Goal: Find specific page/section: Find specific page/section

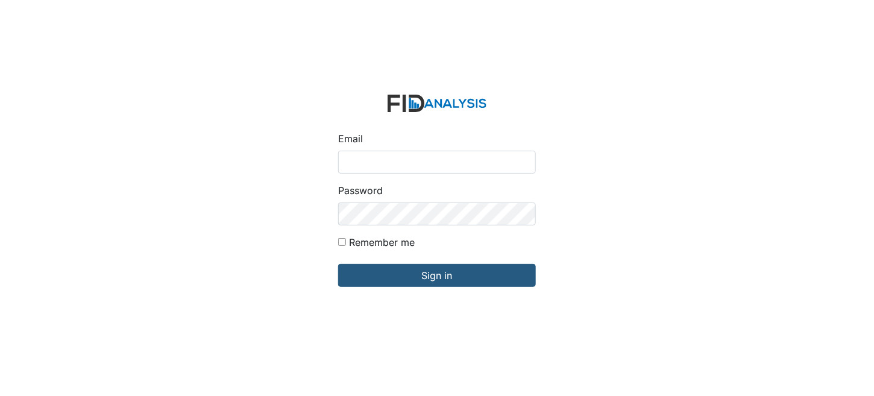
click at [483, 155] on input "Email" at bounding box center [437, 162] width 198 height 23
type input "[EMAIL_ADDRESS][DOMAIN_NAME]"
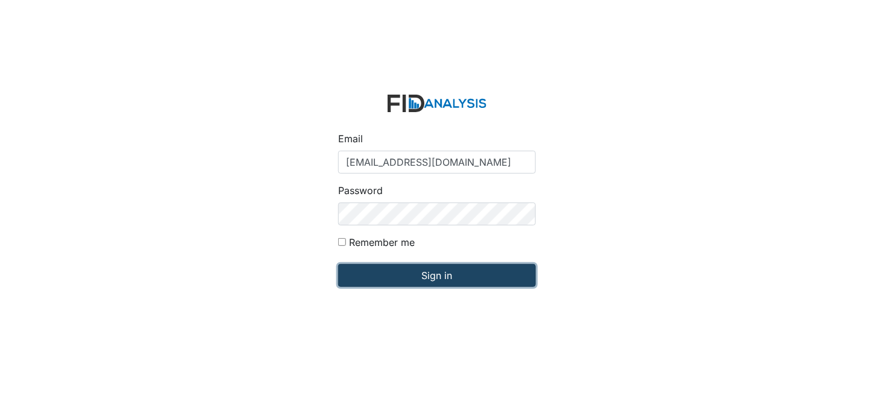
click at [430, 272] on input "Sign in" at bounding box center [437, 275] width 198 height 23
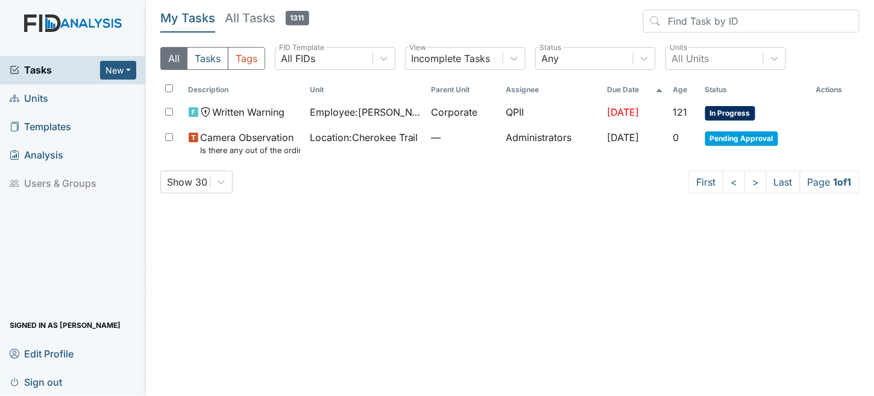
click at [26, 96] on span "Units" at bounding box center [29, 98] width 39 height 19
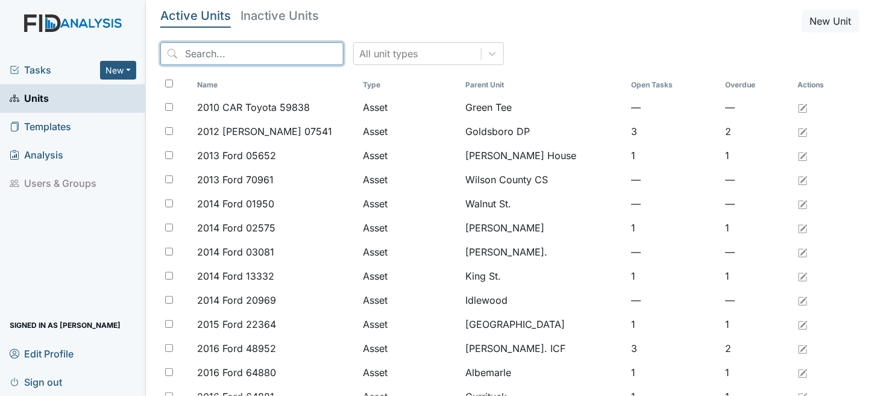
click at [222, 53] on input "search" at bounding box center [251, 53] width 183 height 23
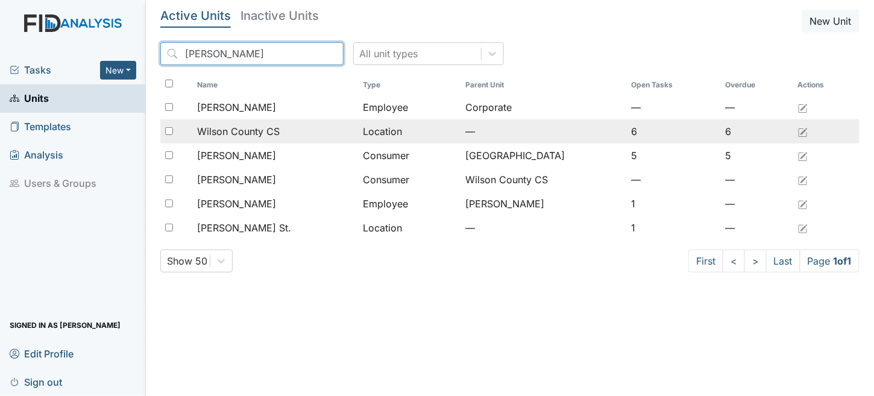
type input "wilson"
click at [269, 131] on span "Wilson County CS" at bounding box center [238, 131] width 83 height 14
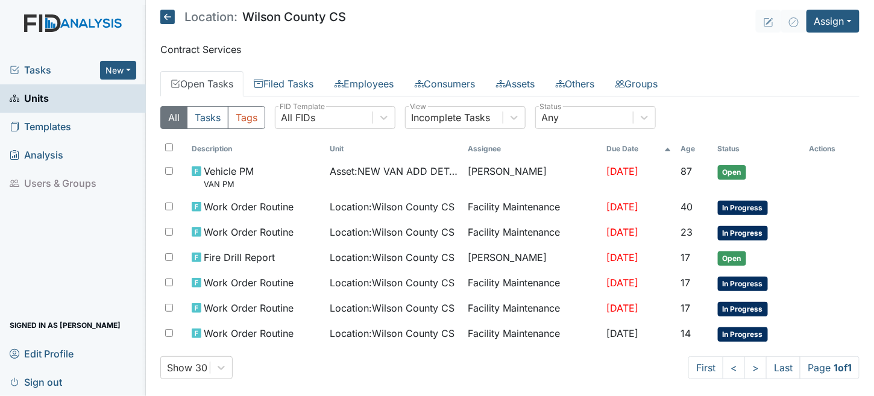
scroll to position [9, 0]
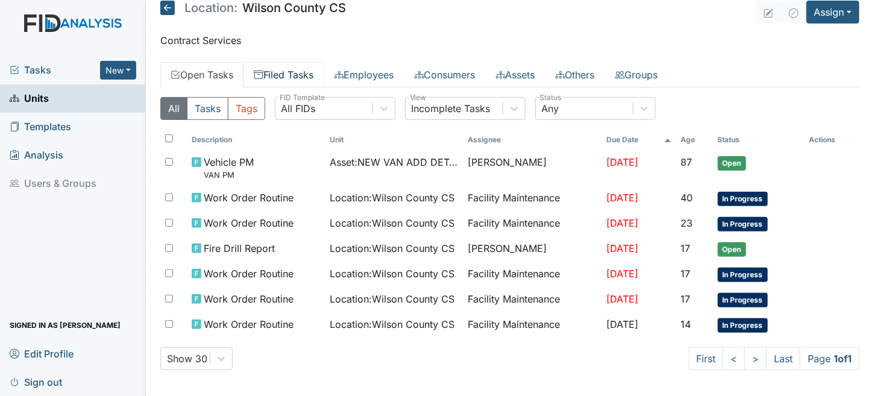
click at [289, 75] on link "Filed Tasks" at bounding box center [284, 74] width 81 height 25
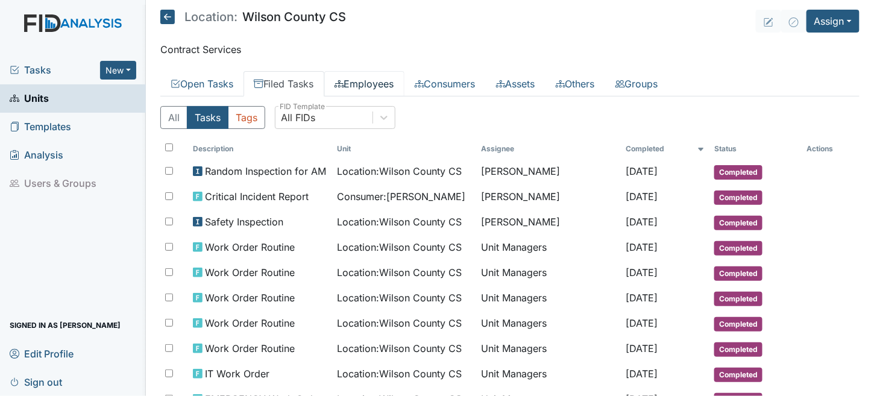
click at [376, 81] on link "Employees" at bounding box center [364, 83] width 80 height 25
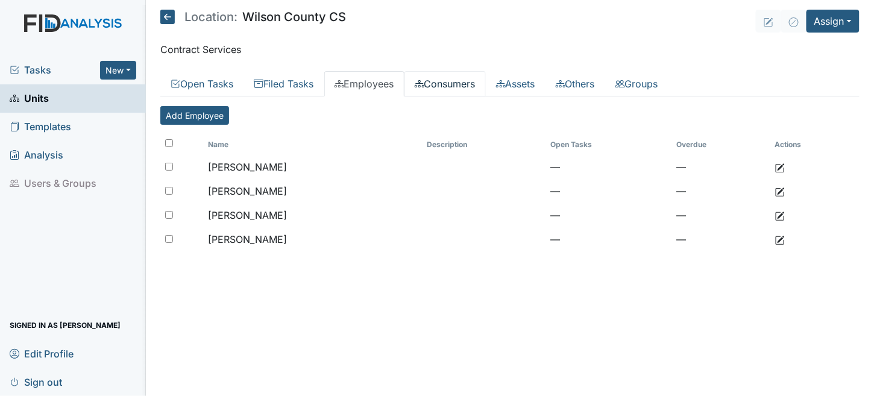
click at [448, 78] on link "Consumers" at bounding box center [444, 83] width 81 height 25
click at [216, 84] on link "Open Tasks" at bounding box center [201, 83] width 83 height 25
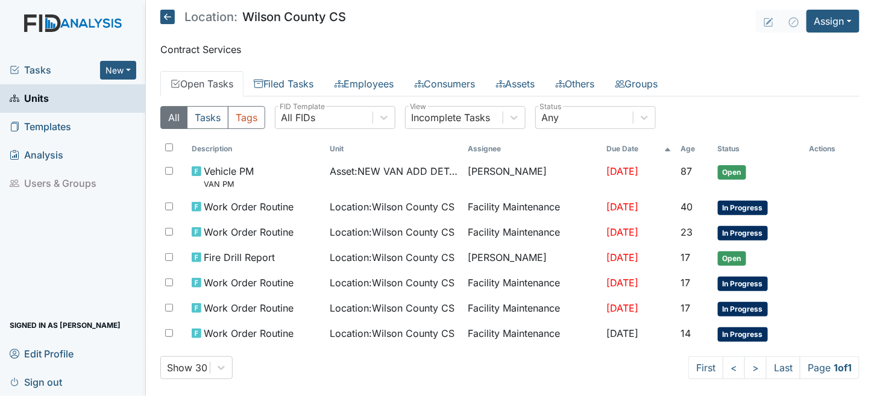
click at [169, 17] on icon at bounding box center [167, 17] width 14 height 14
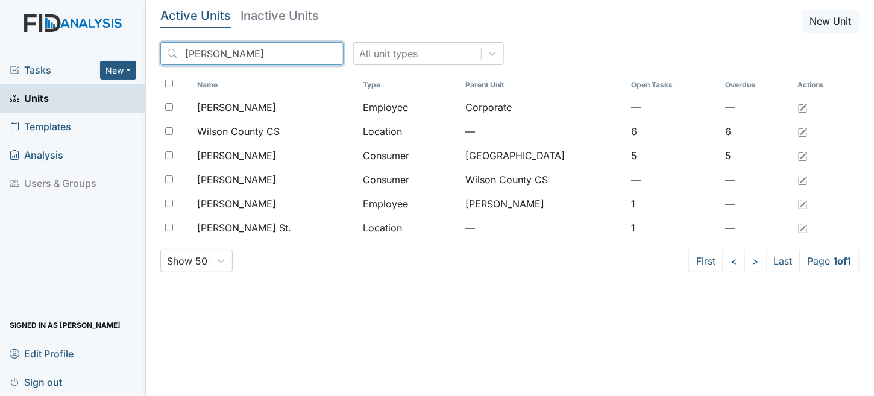
drag, startPoint x: 231, startPoint y: 55, endPoint x: 0, endPoint y: 52, distance: 231.5
click at [0, 52] on div "Tasks New Form Inspection Document Bundle Units Templates Analysis Users & Grou…" at bounding box center [437, 198] width 874 height 396
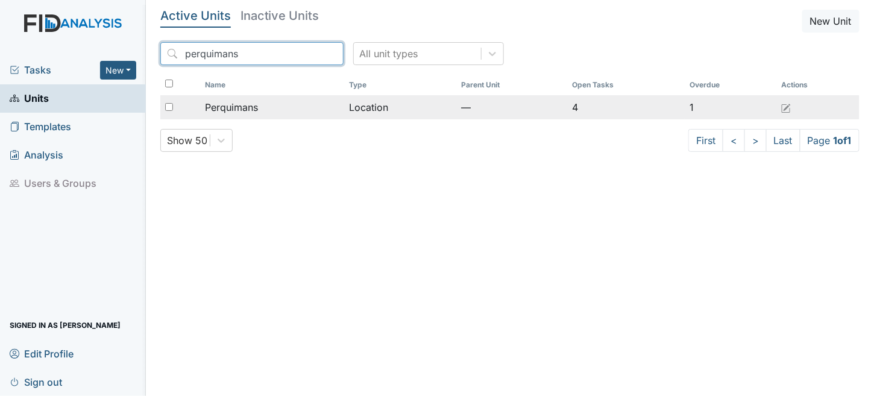
type input "perquimans"
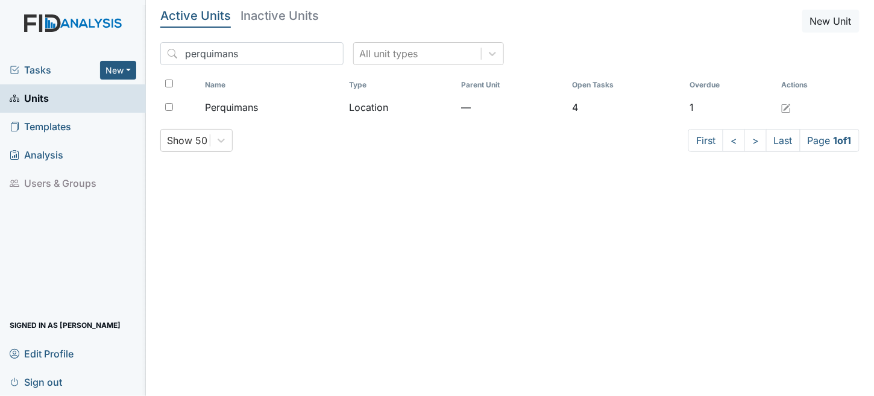
drag, startPoint x: 436, startPoint y: 116, endPoint x: 432, endPoint y: 121, distance: 6.4
click at [435, 118] on td "Location" at bounding box center [400, 107] width 112 height 24
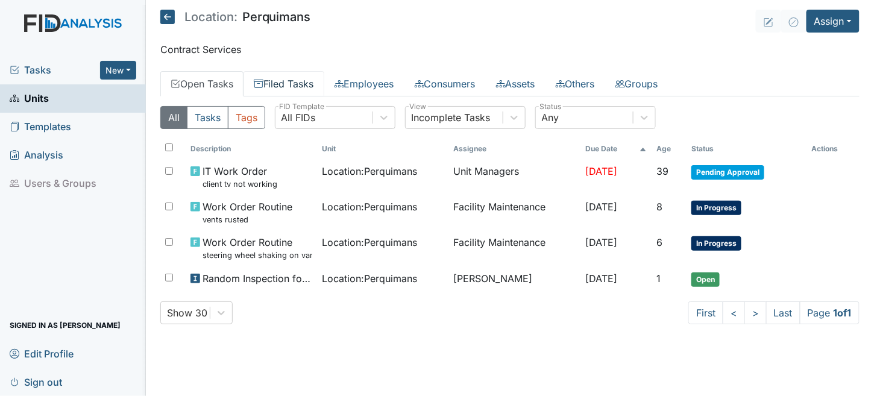
click at [281, 87] on link "Filed Tasks" at bounding box center [284, 83] width 81 height 25
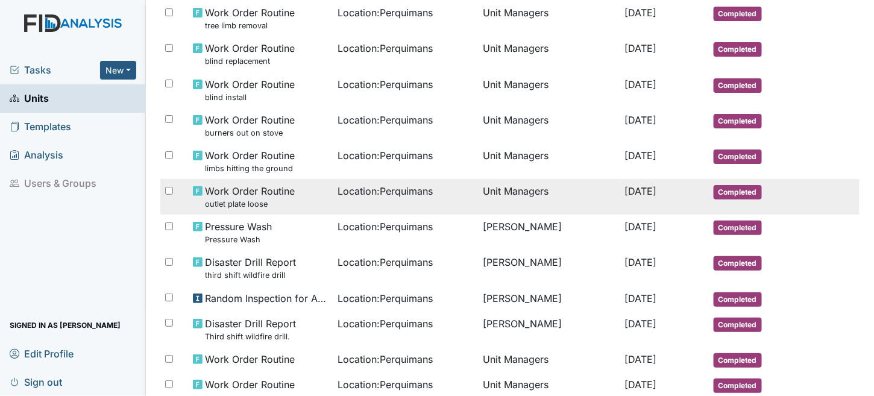
scroll to position [734, 0]
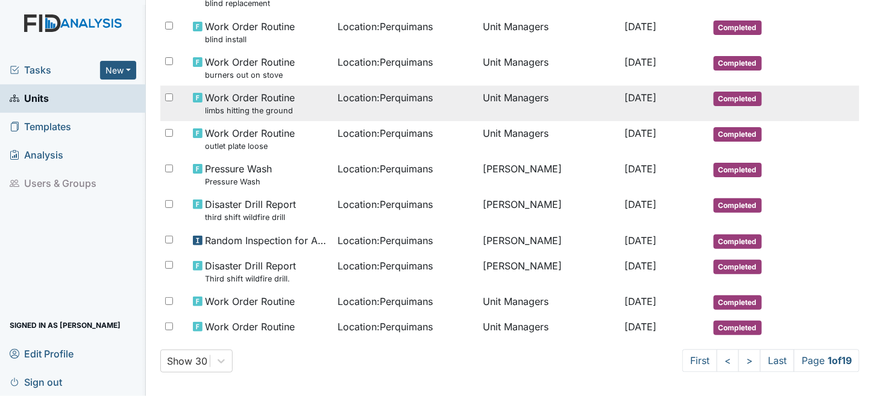
click at [816, 105] on tr "Work Order Routine limbs hitting the ground Location : Perquimans Unit Managers…" at bounding box center [509, 104] width 699 height 36
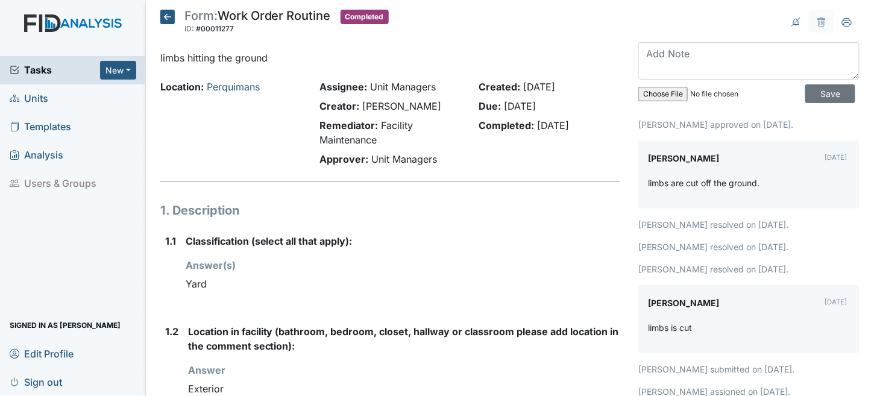
click at [173, 16] on icon at bounding box center [167, 17] width 14 height 14
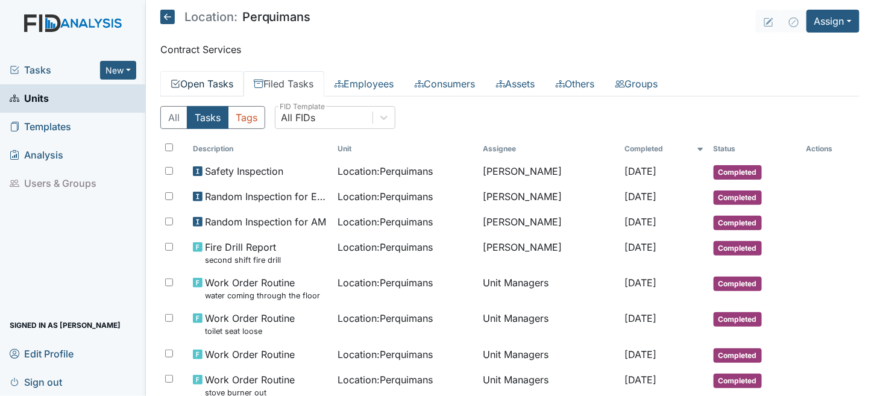
click at [202, 90] on link "Open Tasks" at bounding box center [201, 83] width 83 height 25
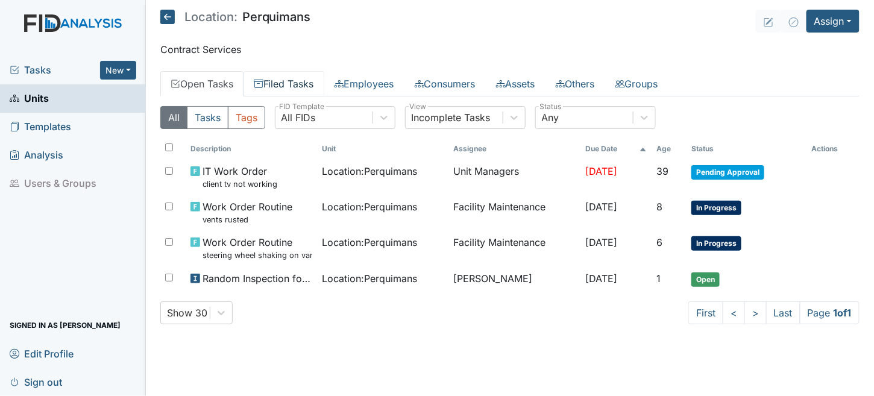
click at [321, 94] on link "Filed Tasks" at bounding box center [284, 83] width 81 height 25
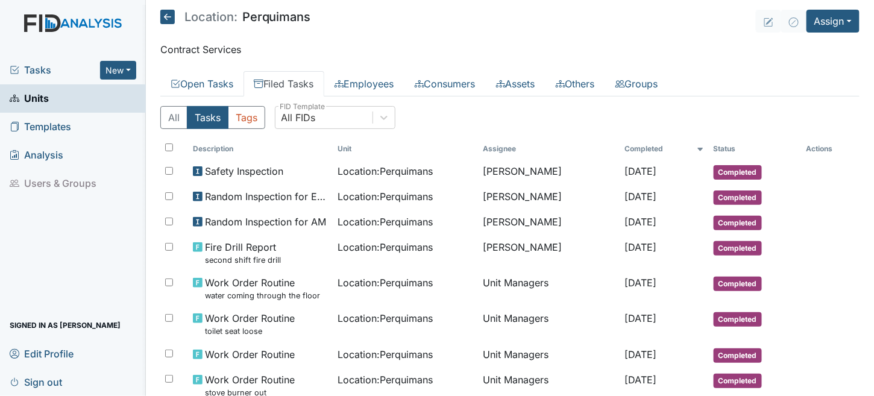
click at [162, 22] on icon at bounding box center [167, 17] width 14 height 14
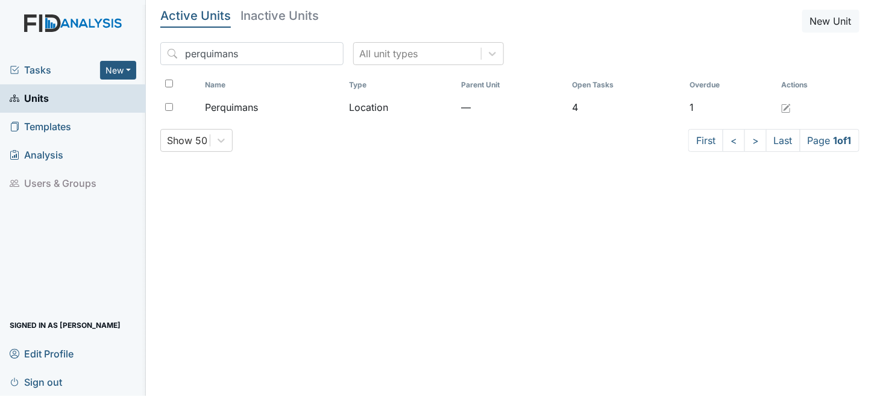
click at [51, 99] on link "Units" at bounding box center [73, 98] width 146 height 28
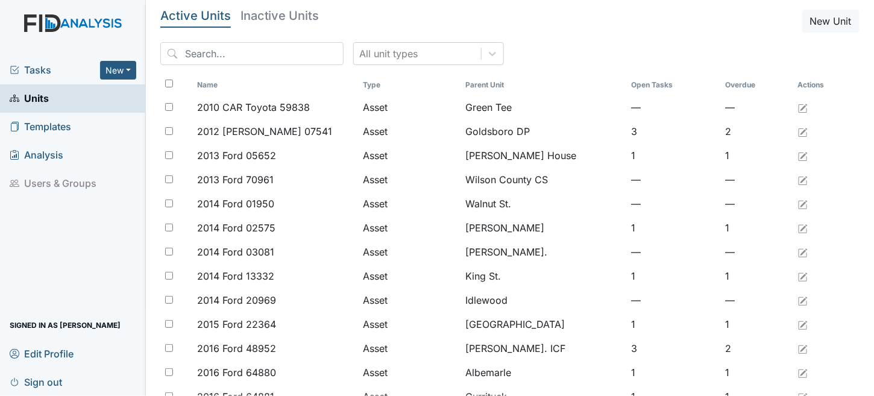
click at [33, 66] on span "Tasks" at bounding box center [55, 70] width 90 height 14
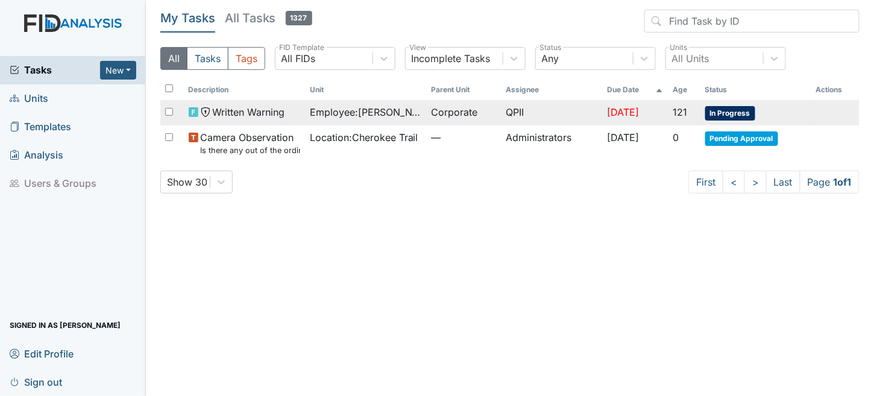
click at [245, 108] on span "Written Warning" at bounding box center [249, 112] width 72 height 14
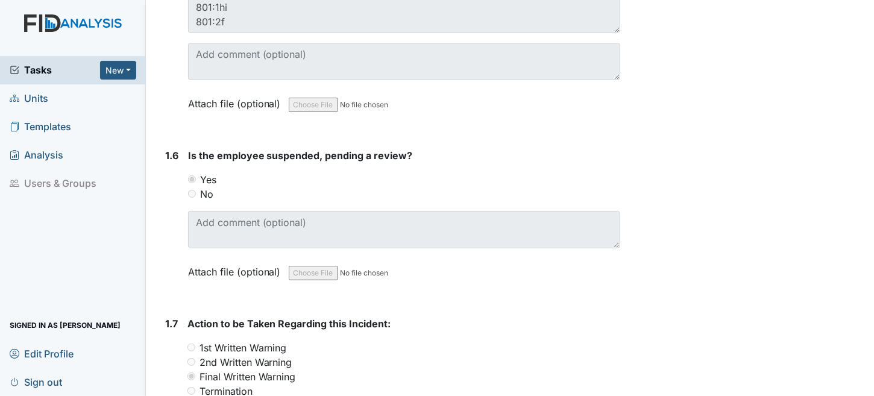
scroll to position [1008, 0]
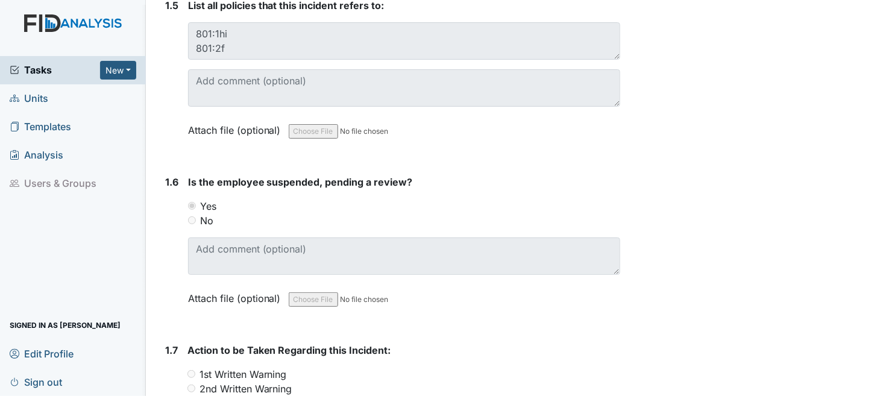
click at [39, 67] on span "Tasks" at bounding box center [55, 70] width 90 height 14
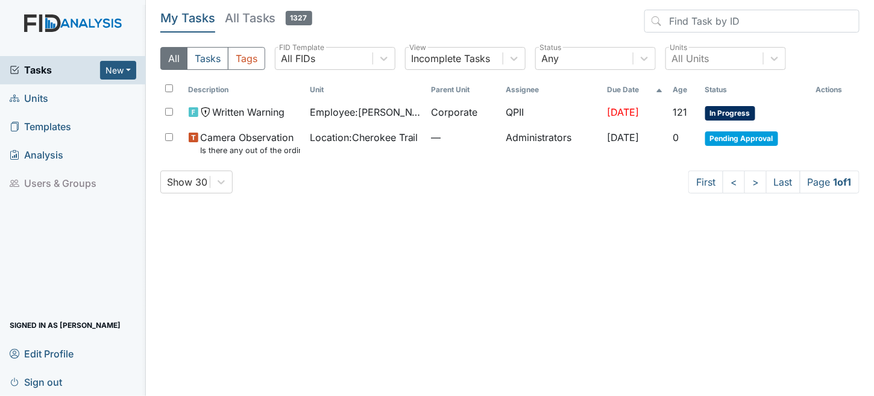
click at [37, 96] on span "Units" at bounding box center [29, 98] width 39 height 19
